Goal: Task Accomplishment & Management: Complete application form

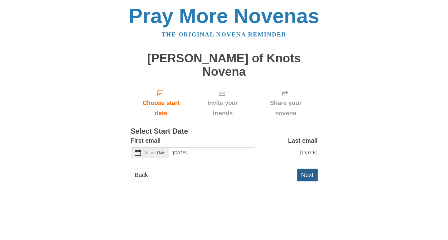
click at [305, 169] on button "Next" at bounding box center [307, 175] width 21 height 13
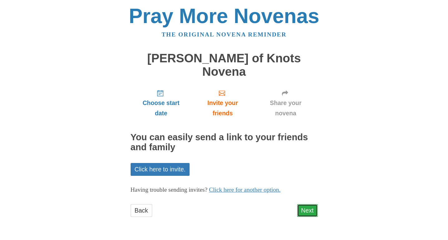
click at [306, 204] on link "Next" at bounding box center [307, 210] width 21 height 13
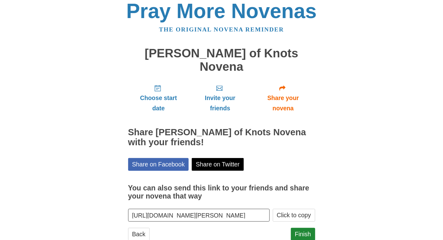
scroll to position [10, 0]
